Goal: Task Accomplishment & Management: Manage account settings

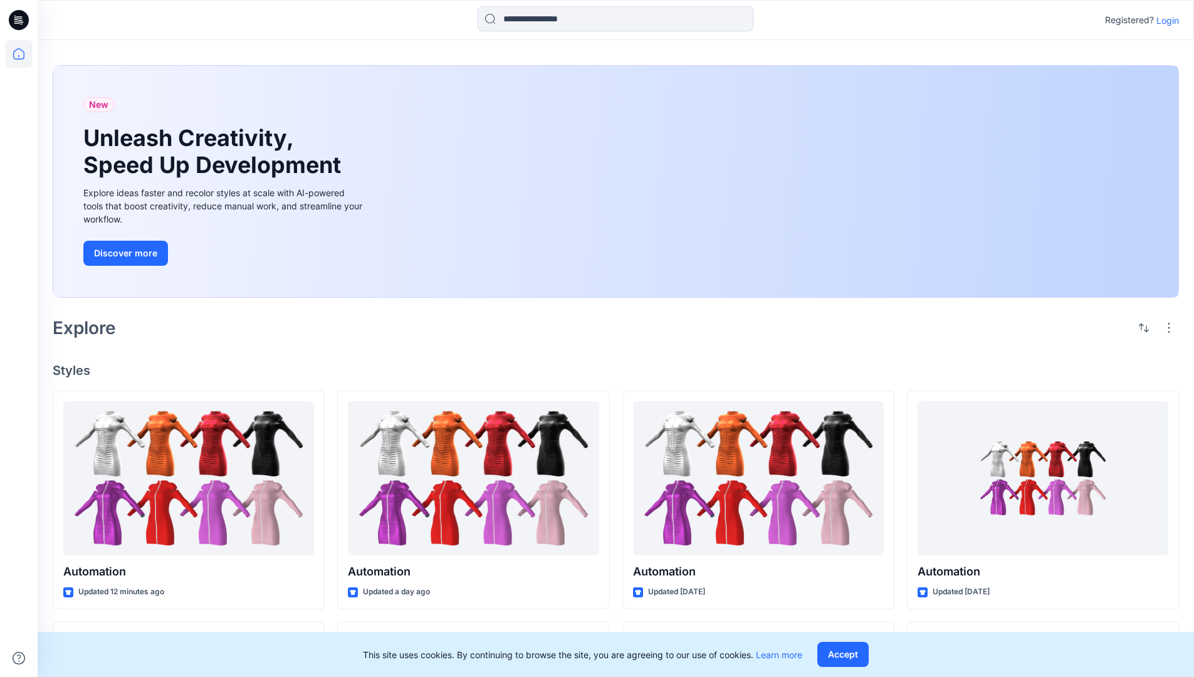
click at [1165, 20] on p "Login" at bounding box center [1168, 20] width 23 height 13
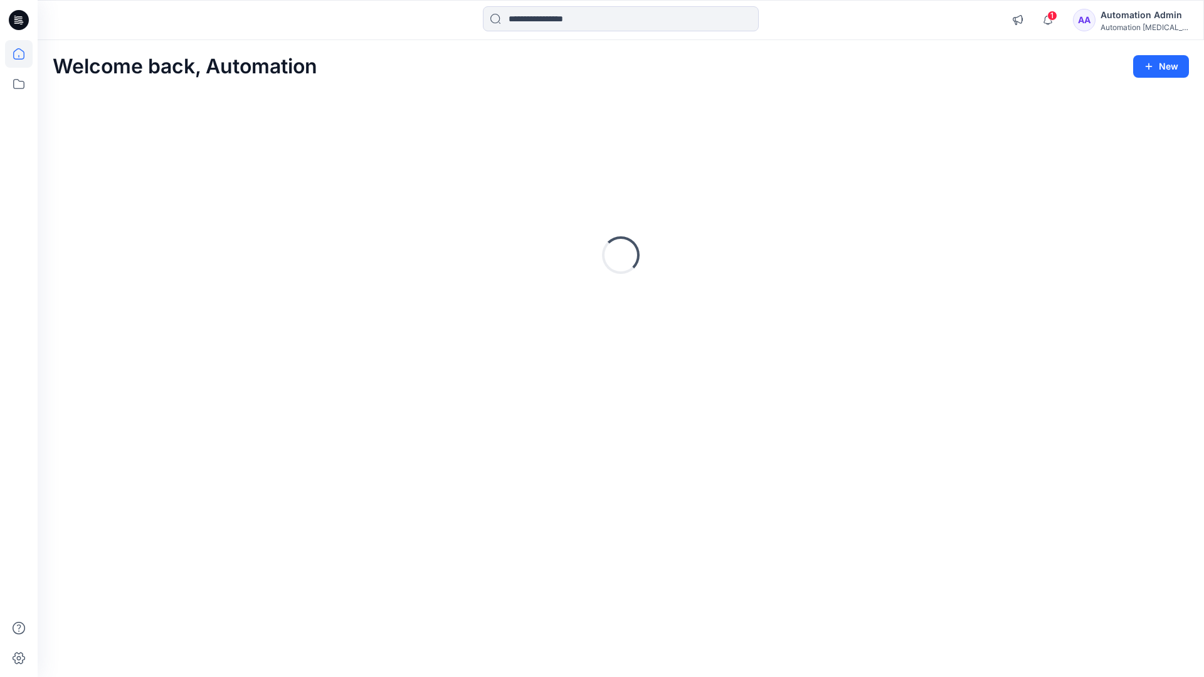
click at [24, 54] on icon at bounding box center [18, 53] width 11 height 11
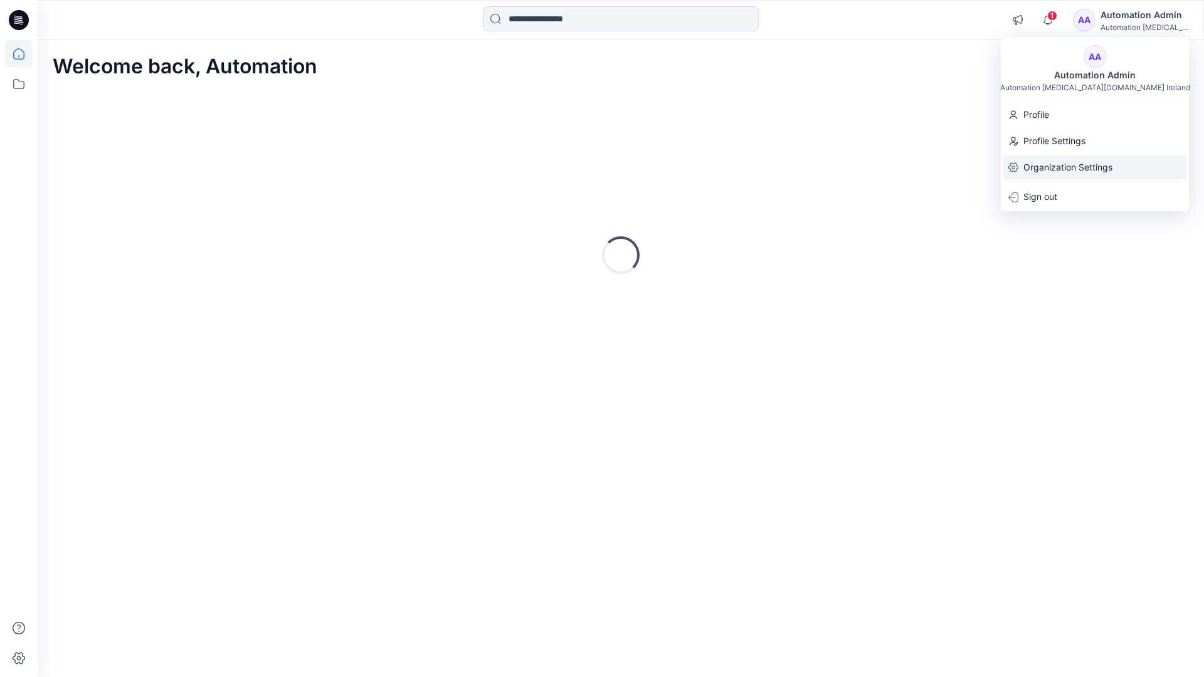
click at [1037, 169] on p "Organization Settings" at bounding box center [1067, 167] width 89 height 24
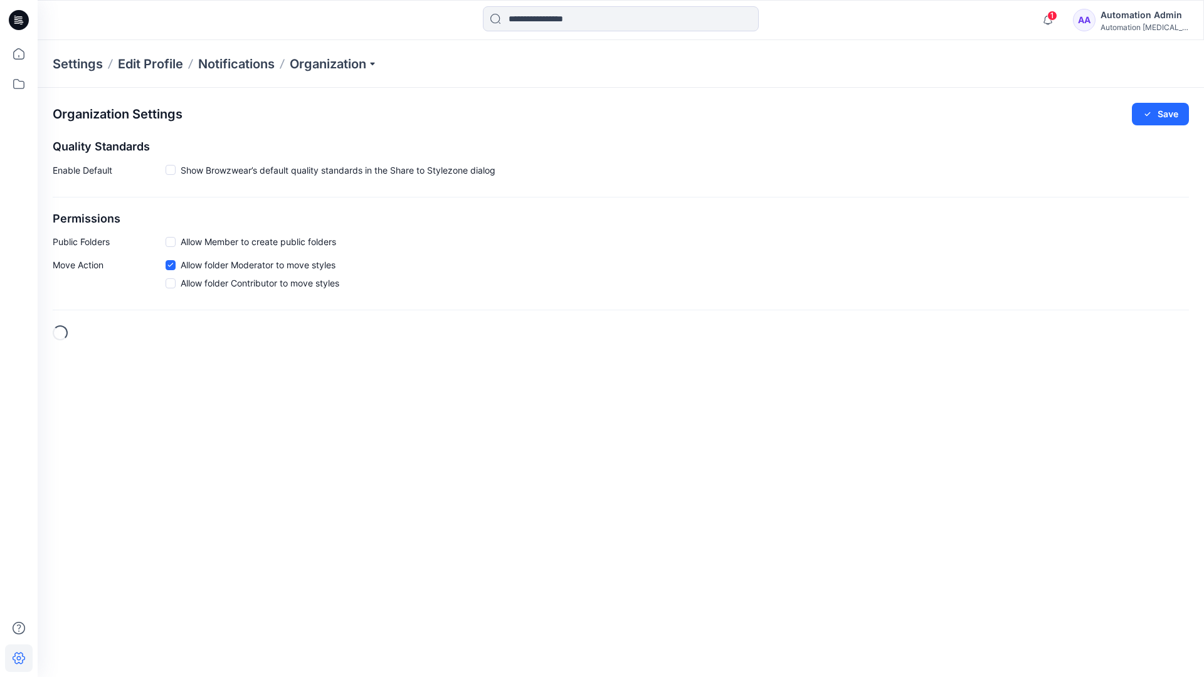
click at [68, 219] on h2 "Permissions" at bounding box center [621, 219] width 1136 height 13
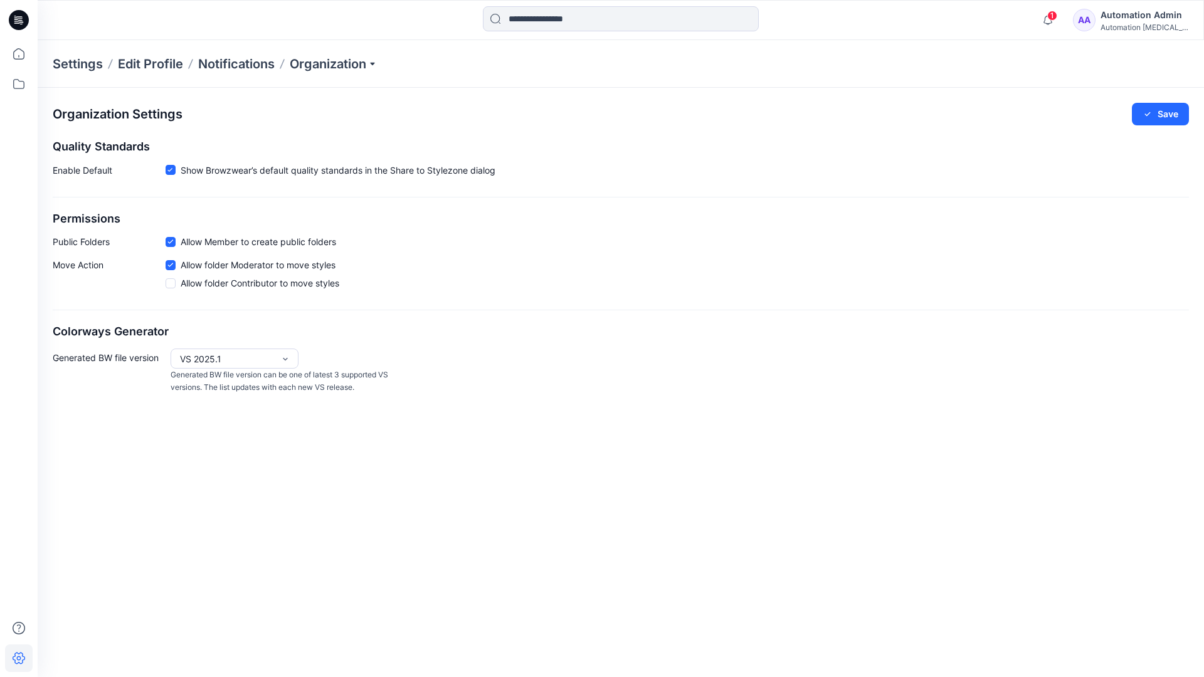
drag, startPoint x: 68, startPoint y: 219, endPoint x: 117, endPoint y: 239, distance: 52.9
click at [117, 239] on p "Public Folders" at bounding box center [109, 241] width 113 height 13
click at [71, 245] on p "Public Folders" at bounding box center [109, 241] width 113 height 13
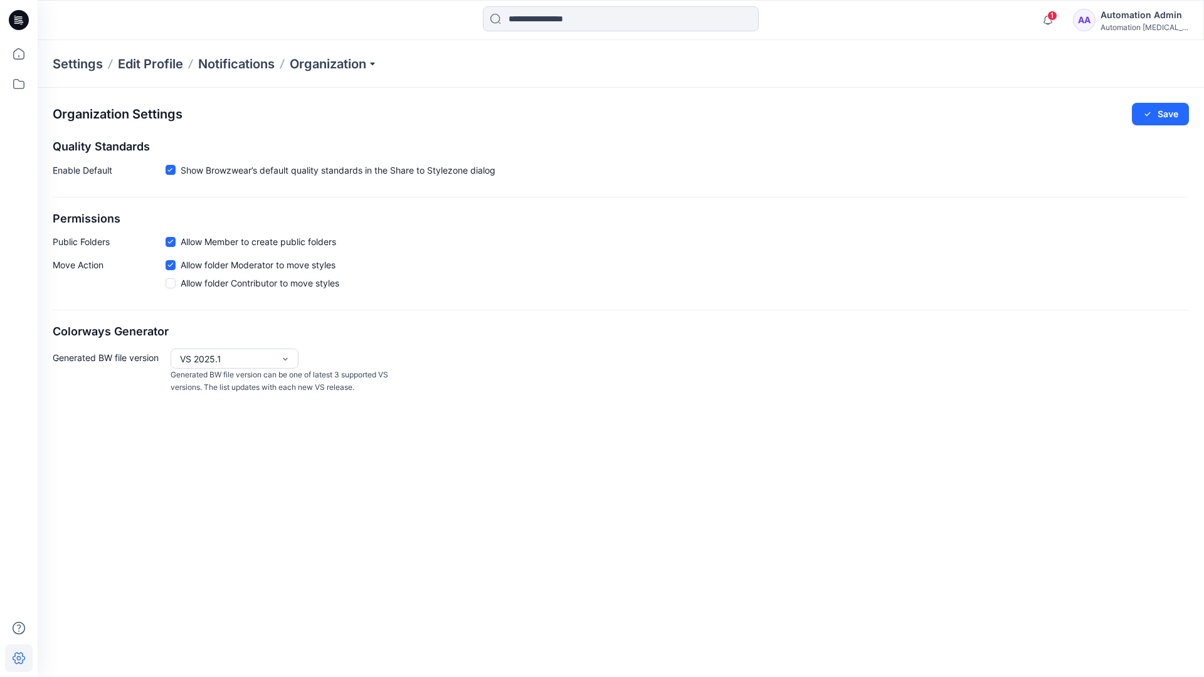
click at [78, 266] on p "Move Action" at bounding box center [109, 276] width 113 height 36
click at [96, 313] on div "Organization Settings Save Quality Standards Enable Default Show Browzwear’s de…" at bounding box center [621, 249] width 1166 height 322
click at [1154, 14] on div "Automation Admin" at bounding box center [1144, 15] width 88 height 15
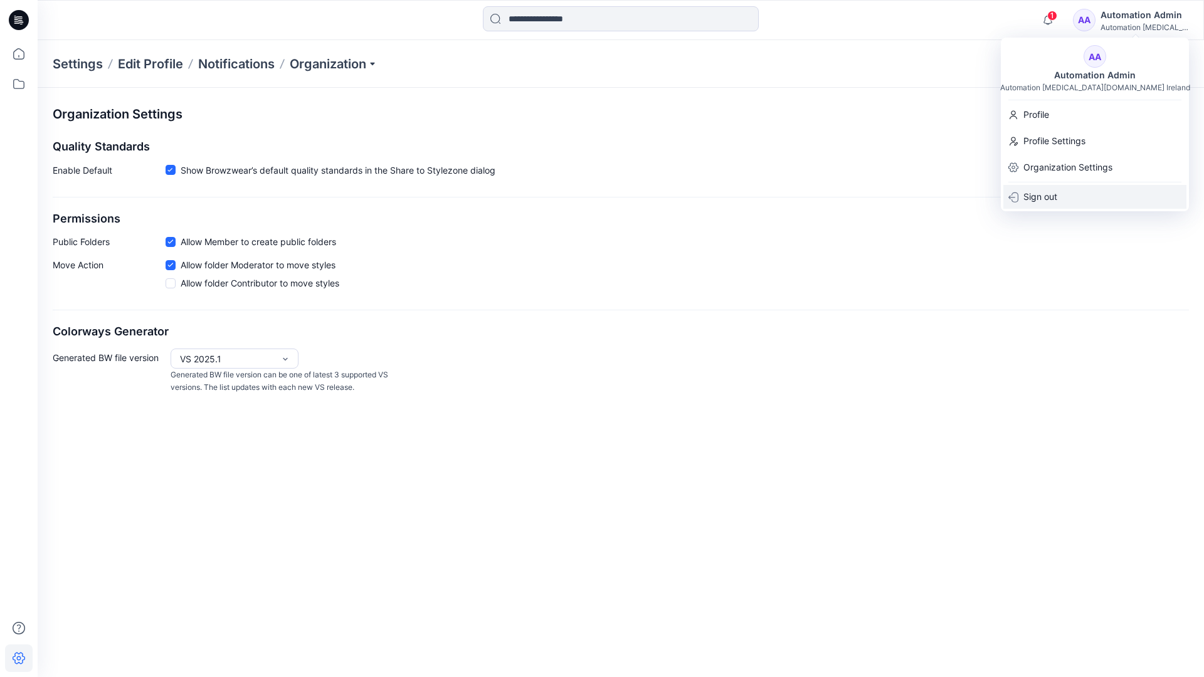
click at [1034, 193] on p "Sign out" at bounding box center [1040, 197] width 34 height 24
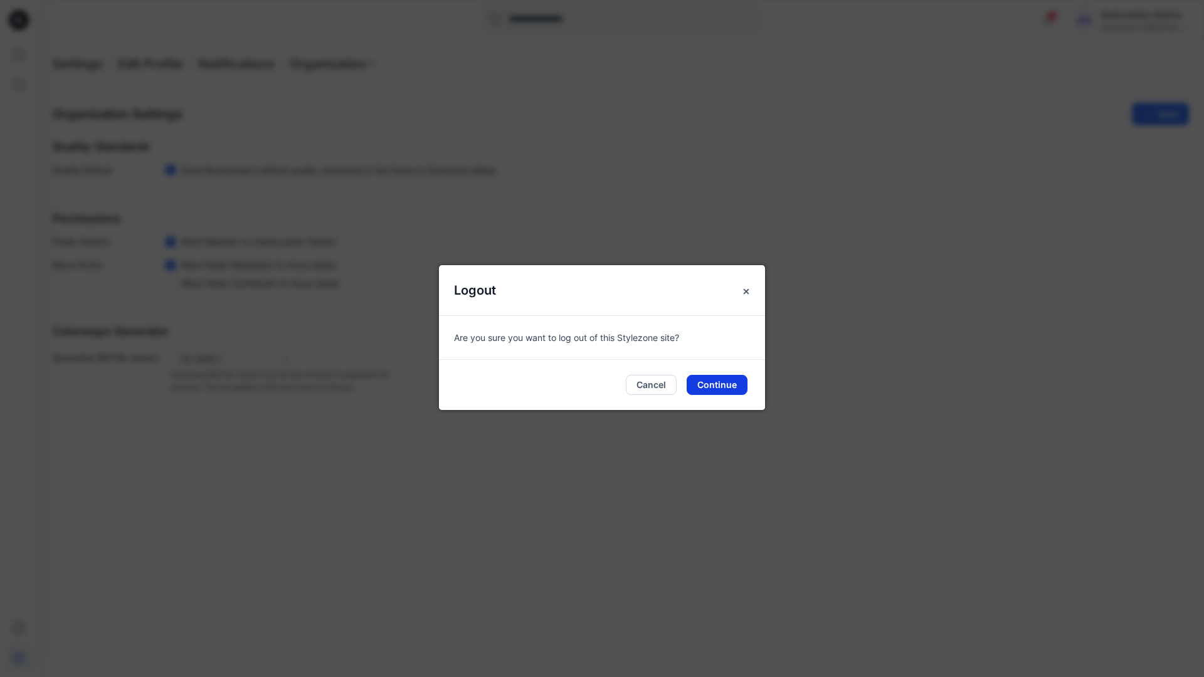
click at [718, 386] on button "Continue" at bounding box center [716, 385] width 61 height 20
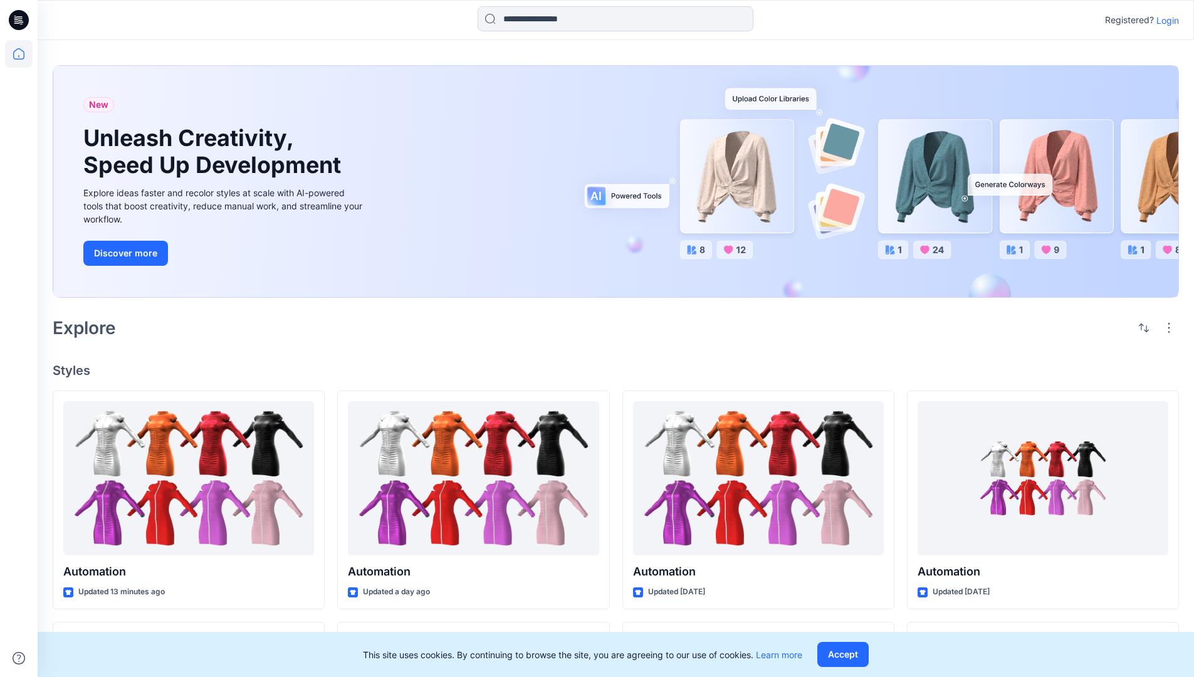
click at [1165, 20] on p "Login" at bounding box center [1168, 20] width 23 height 13
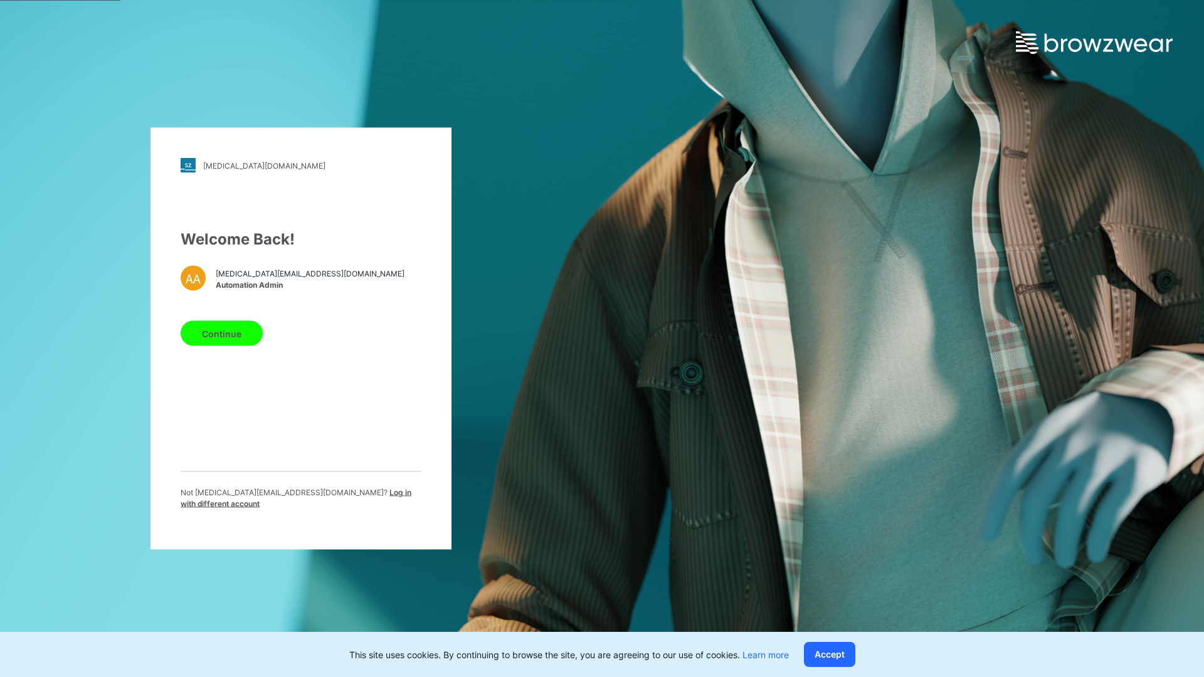
click at [310, 495] on span "Log in with different account" at bounding box center [296, 498] width 231 height 21
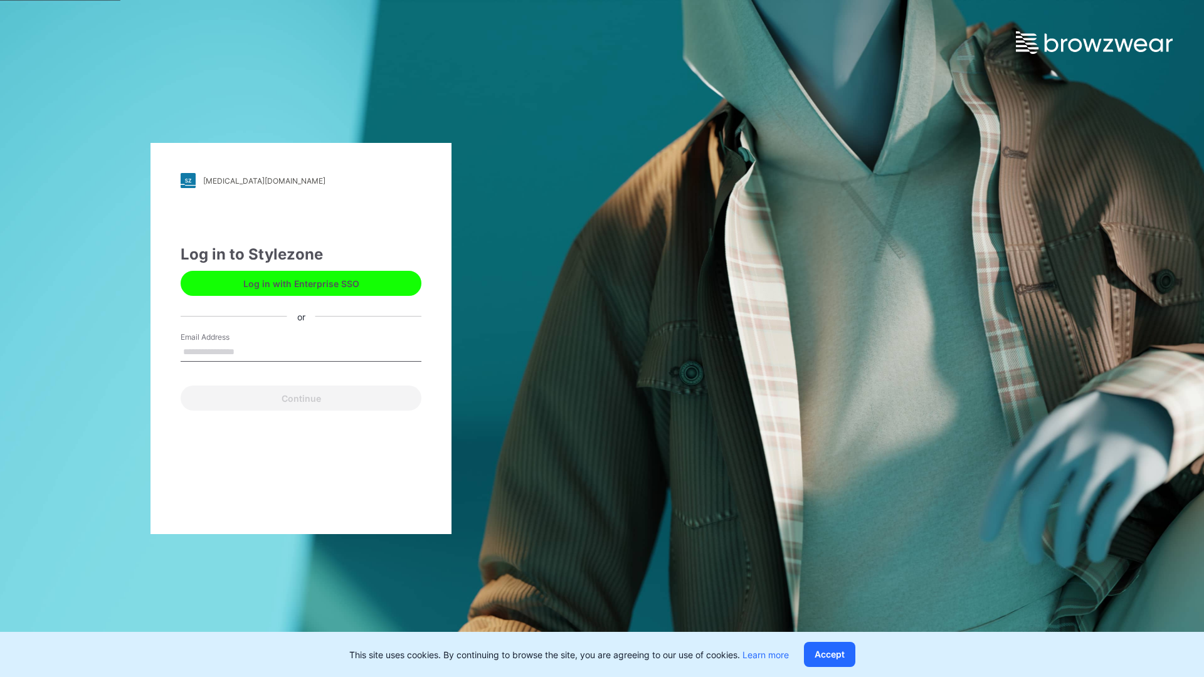
click at [248, 351] on input "Email Address" at bounding box center [301, 352] width 241 height 19
type input "**********"
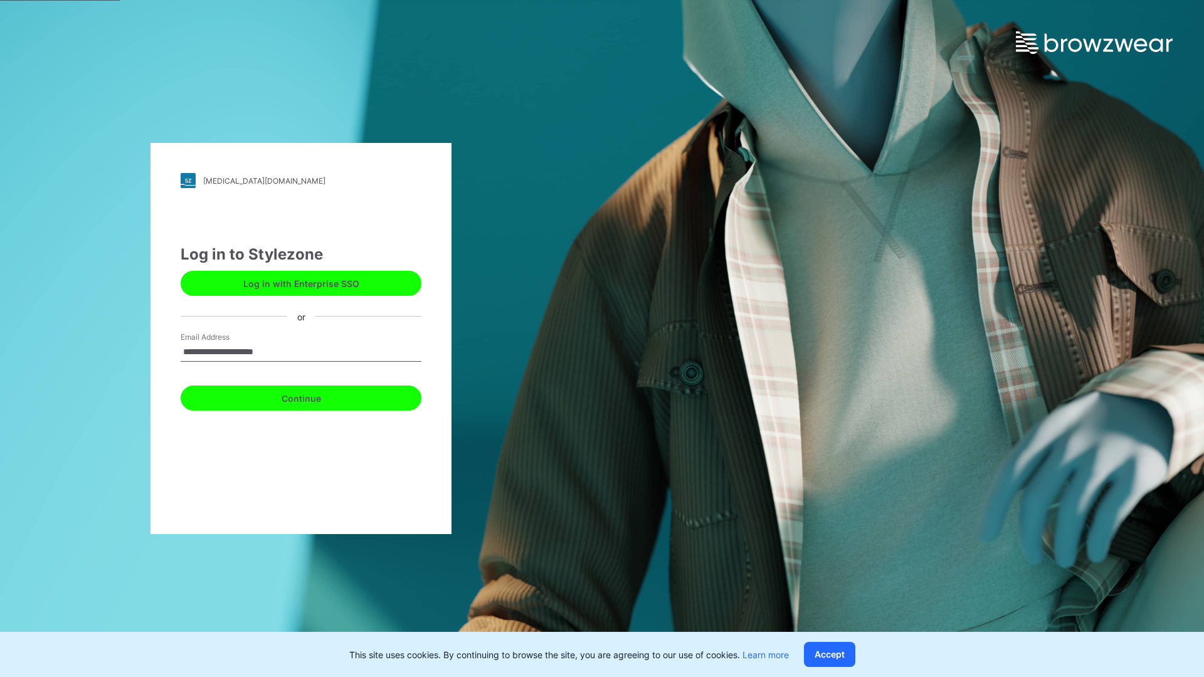
click at [315, 396] on button "Continue" at bounding box center [301, 398] width 241 height 25
